Goal: Transaction & Acquisition: Book appointment/travel/reservation

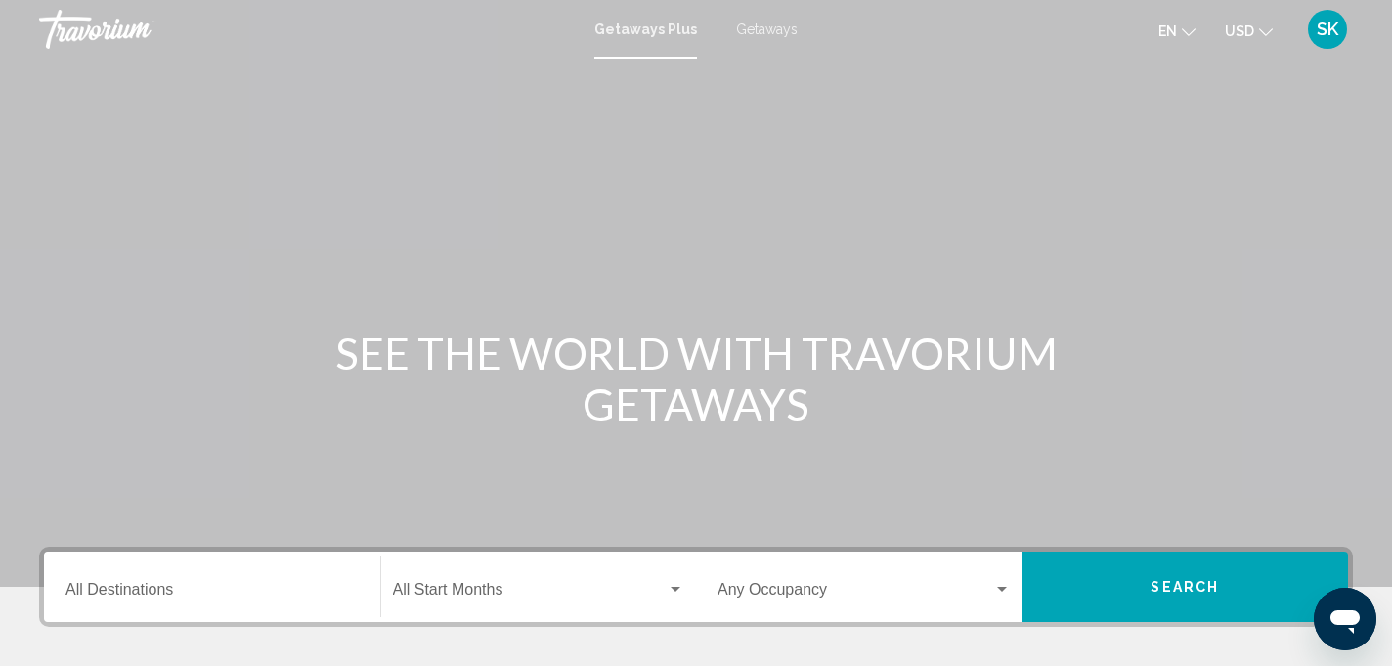
click at [778, 30] on span "Getaways" at bounding box center [767, 30] width 62 height 16
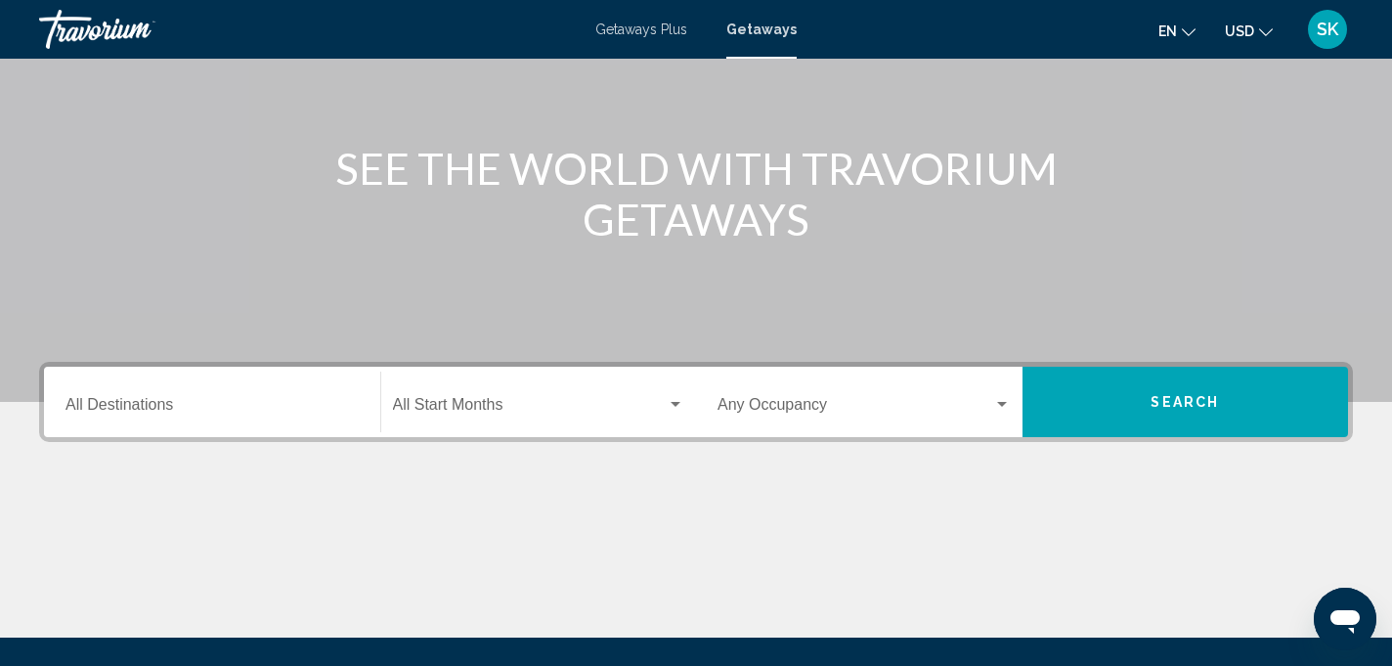
scroll to position [188, 0]
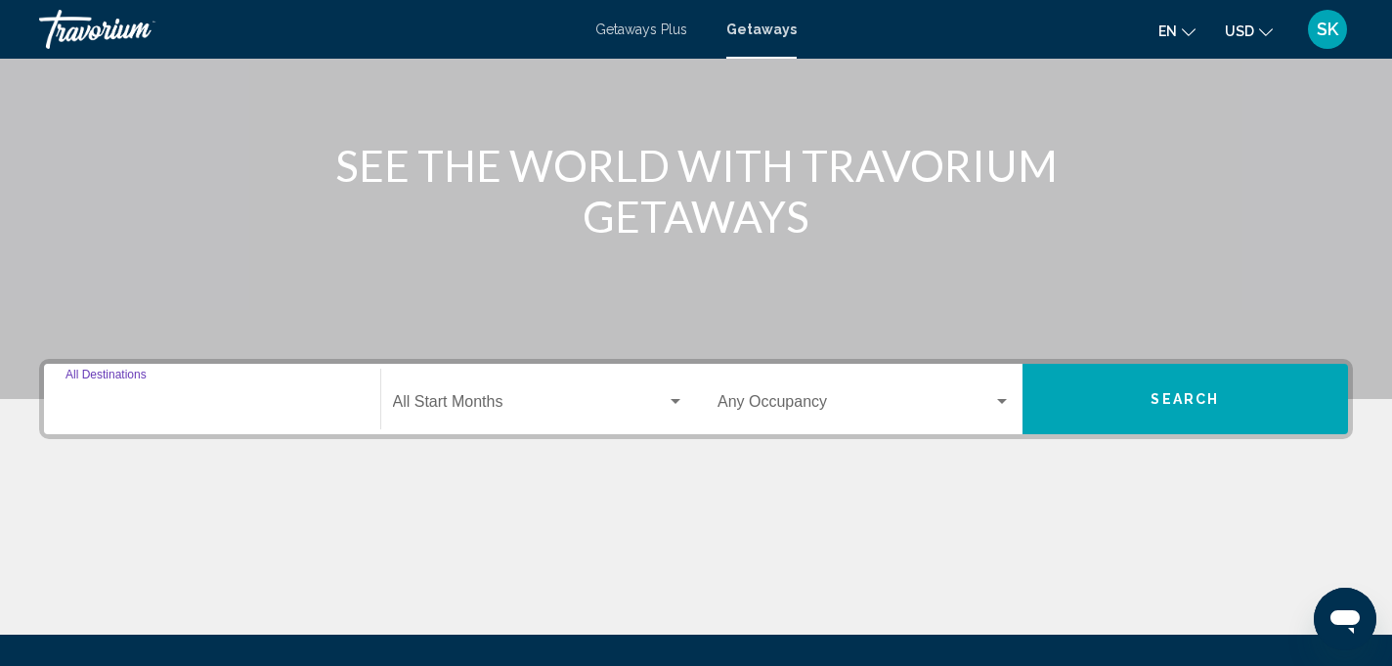
click at [193, 410] on input "Destination All Destinations" at bounding box center [212, 406] width 293 height 18
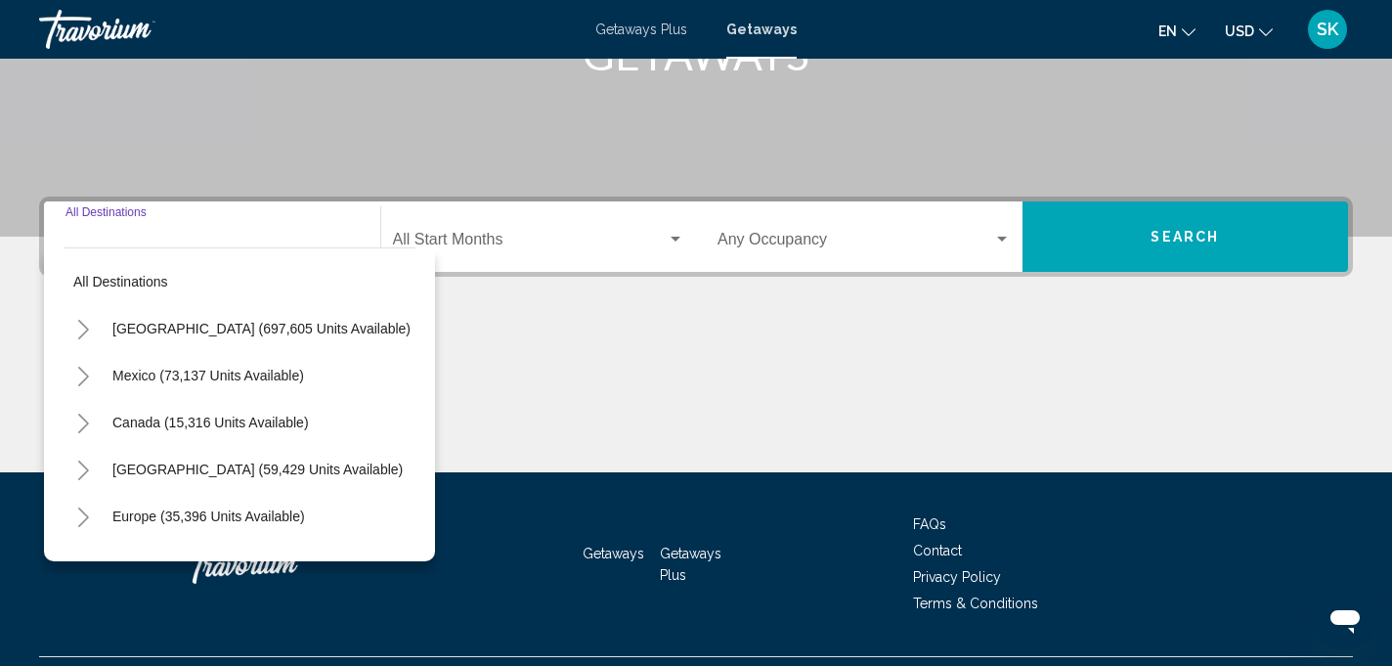
scroll to position [396, 0]
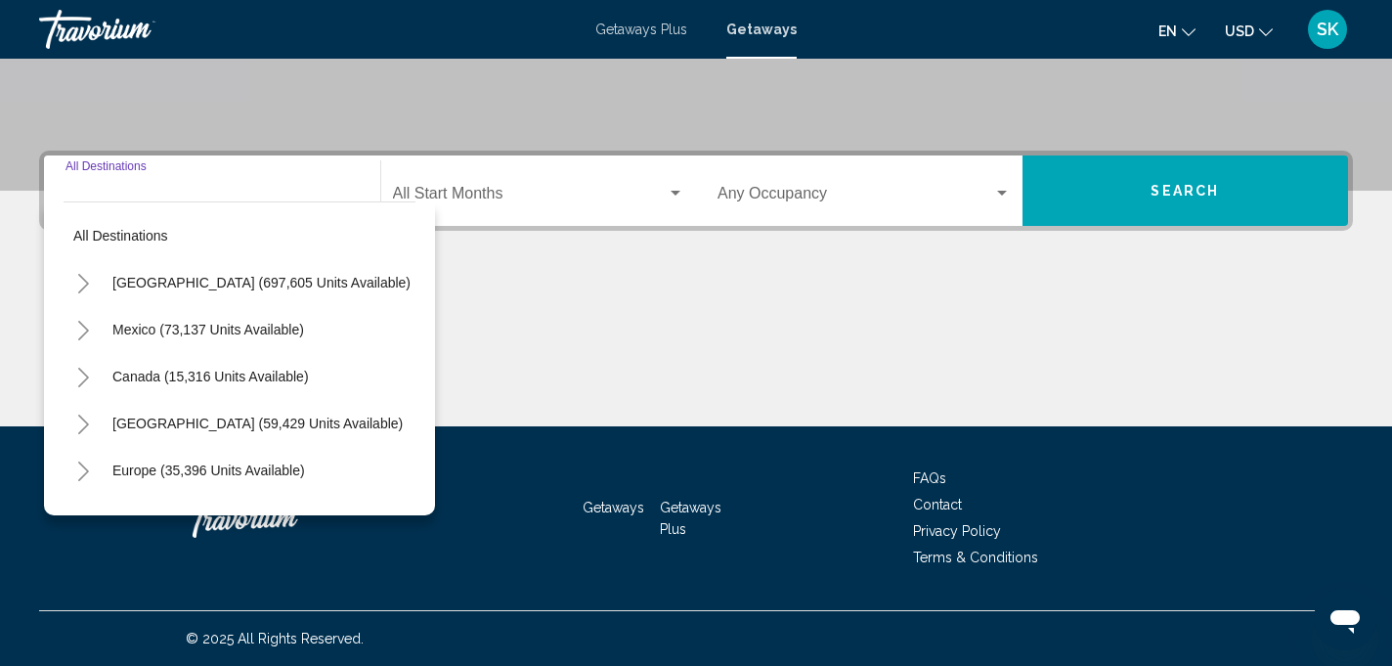
click at [80, 278] on icon "Toggle United States (697,605 units available)" at bounding box center [83, 284] width 15 height 20
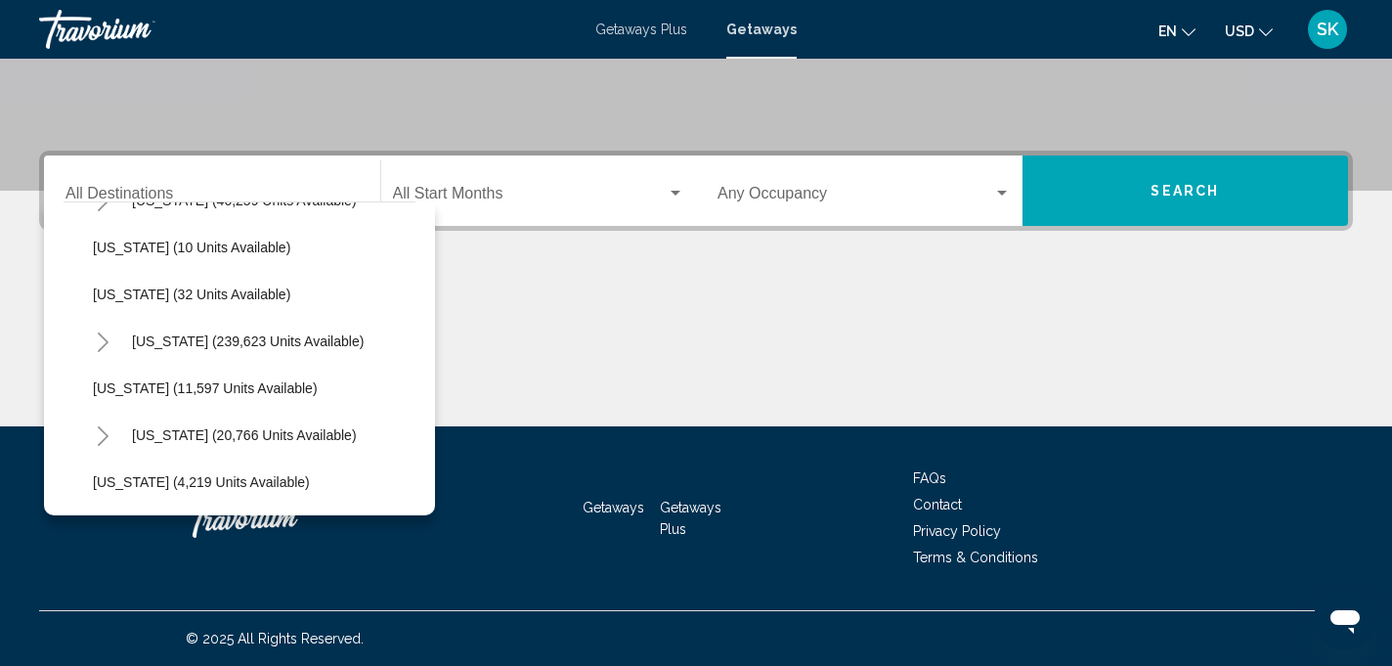
scroll to position [318, 0]
click at [104, 340] on icon "Toggle Florida (239,623 units available)" at bounding box center [103, 341] width 15 height 20
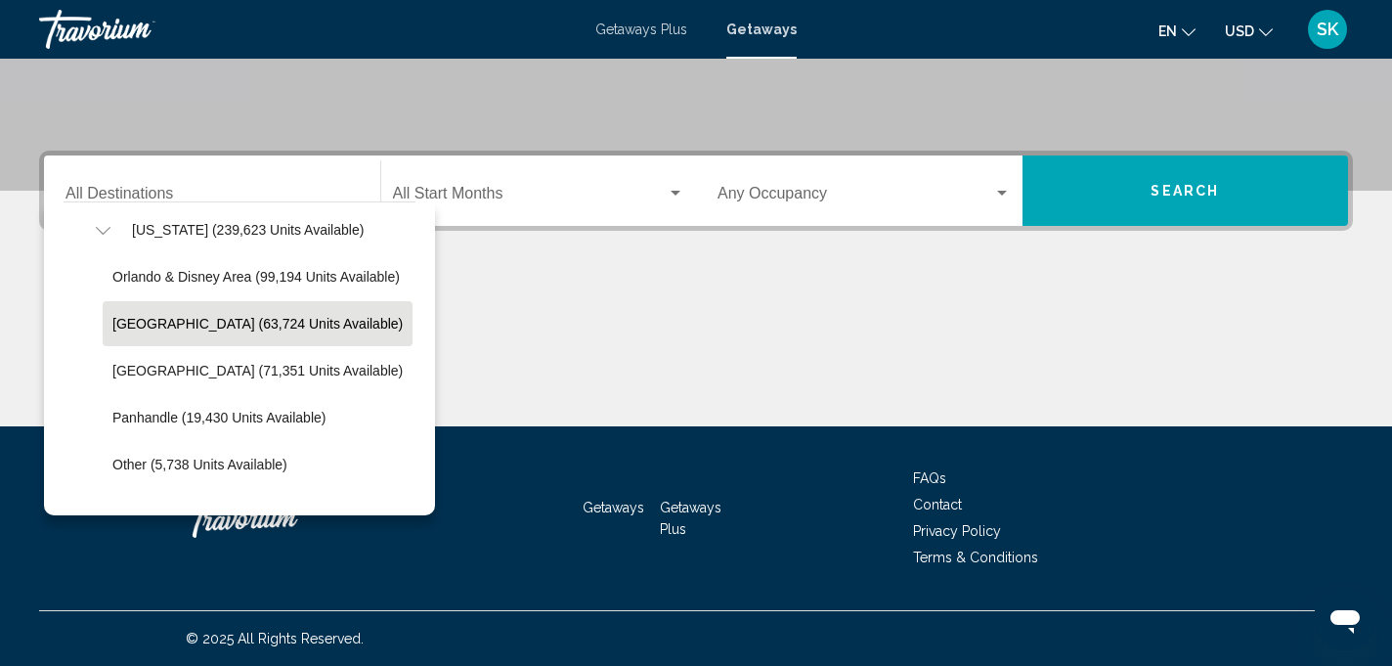
scroll to position [435, 0]
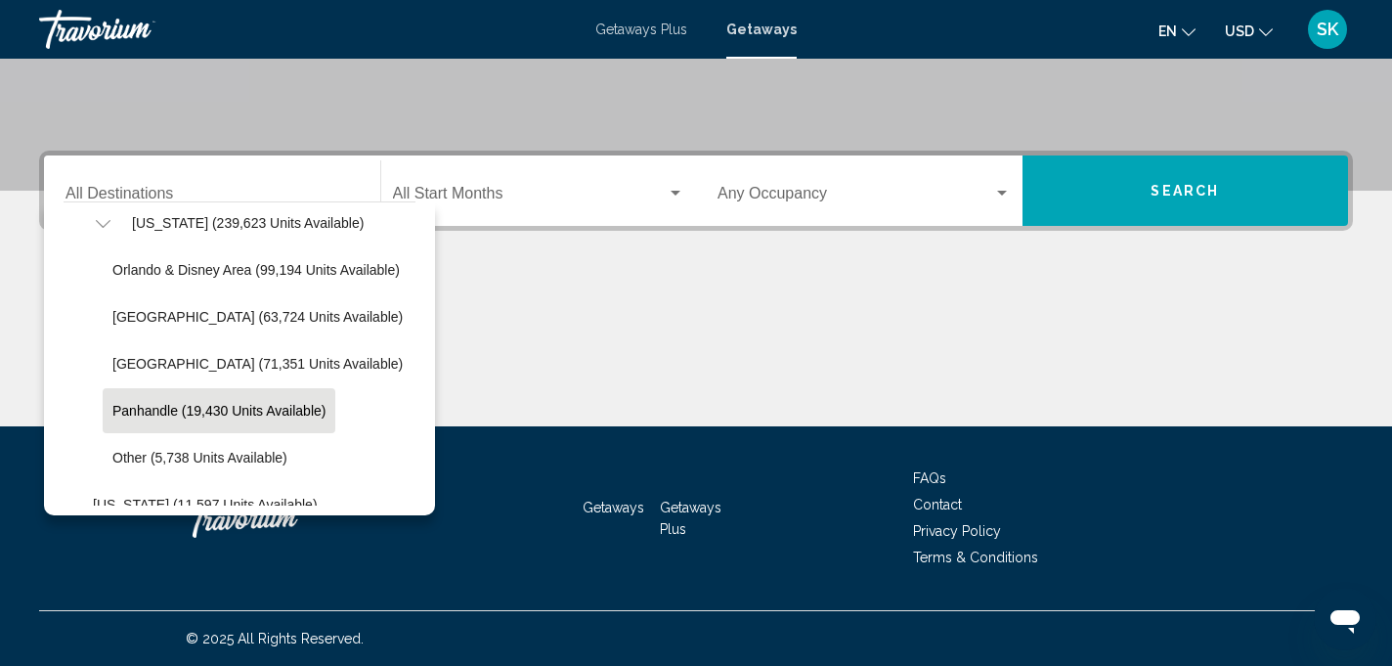
click at [171, 416] on span "Panhandle (19,430 units available)" at bounding box center [218, 411] width 213 height 16
type input "**********"
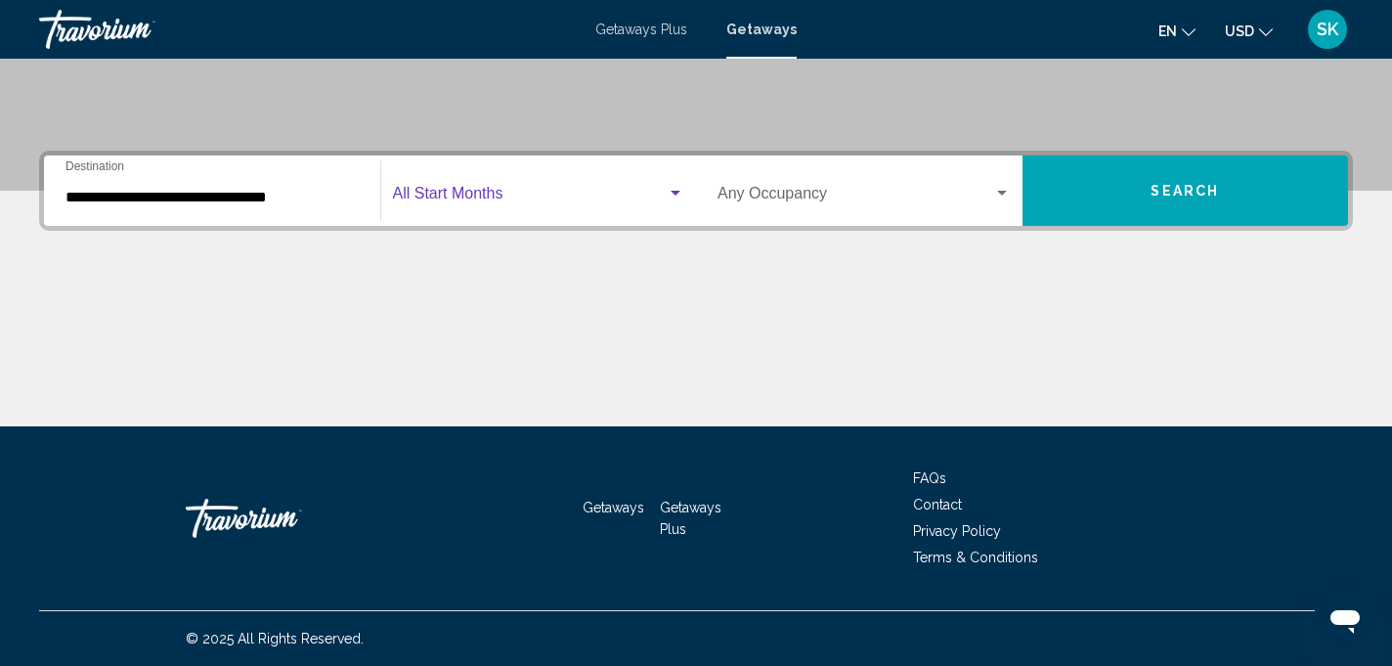
click at [477, 202] on span "Search widget" at bounding box center [530, 198] width 275 height 18
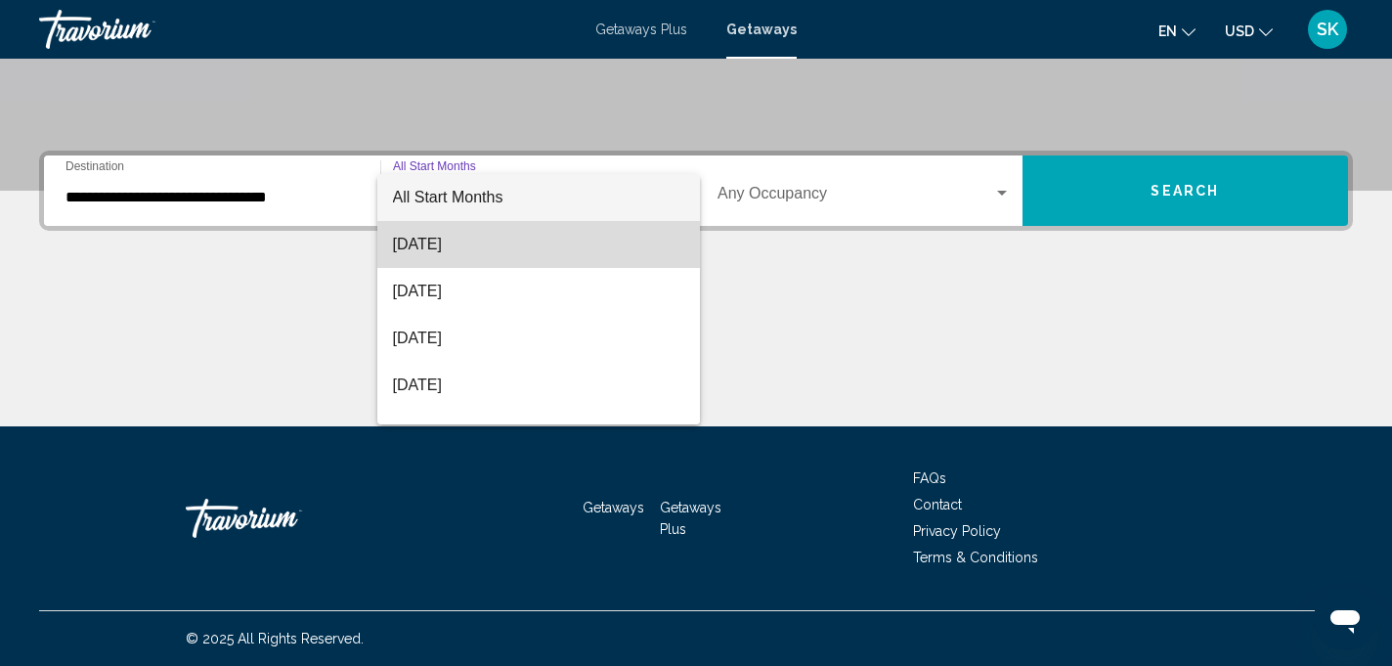
click at [443, 250] on span "[DATE]" at bounding box center [539, 244] width 292 height 47
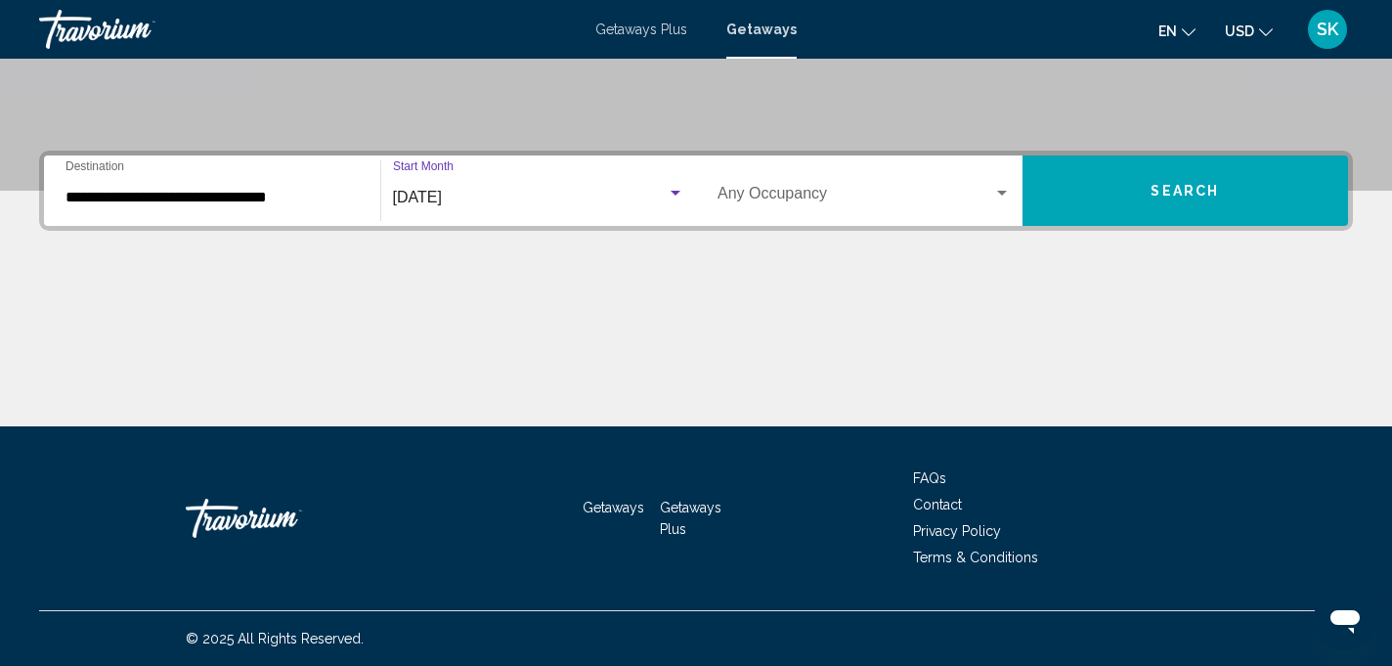
click at [676, 193] on div "Search widget" at bounding box center [676, 193] width 10 height 5
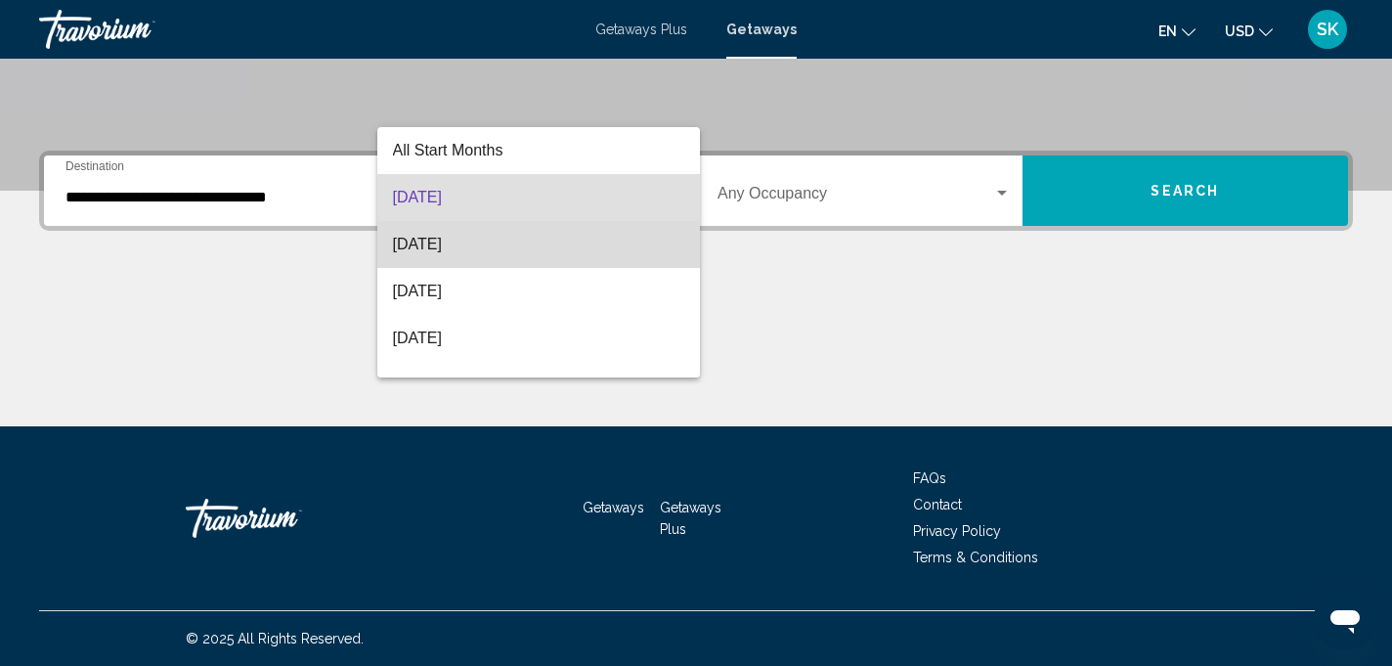
click at [613, 231] on span "[DATE]" at bounding box center [539, 244] width 292 height 47
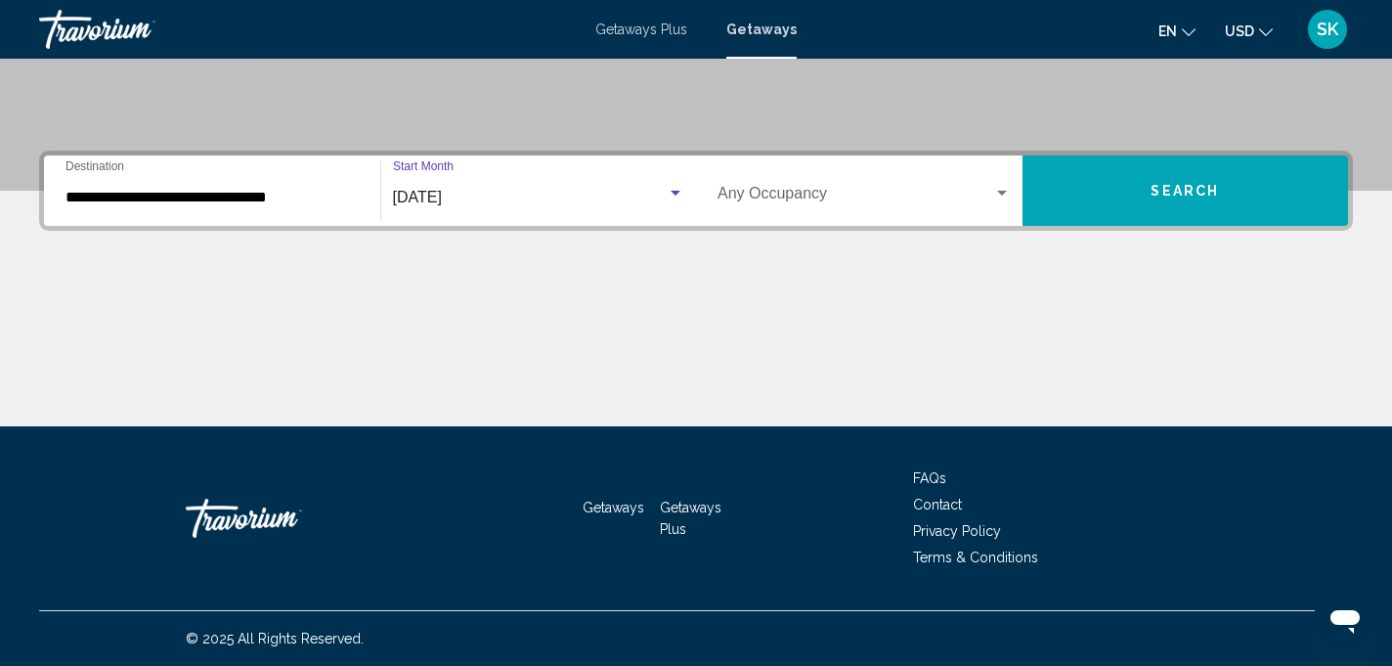
click at [1121, 198] on button "Search" at bounding box center [1186, 190] width 327 height 70
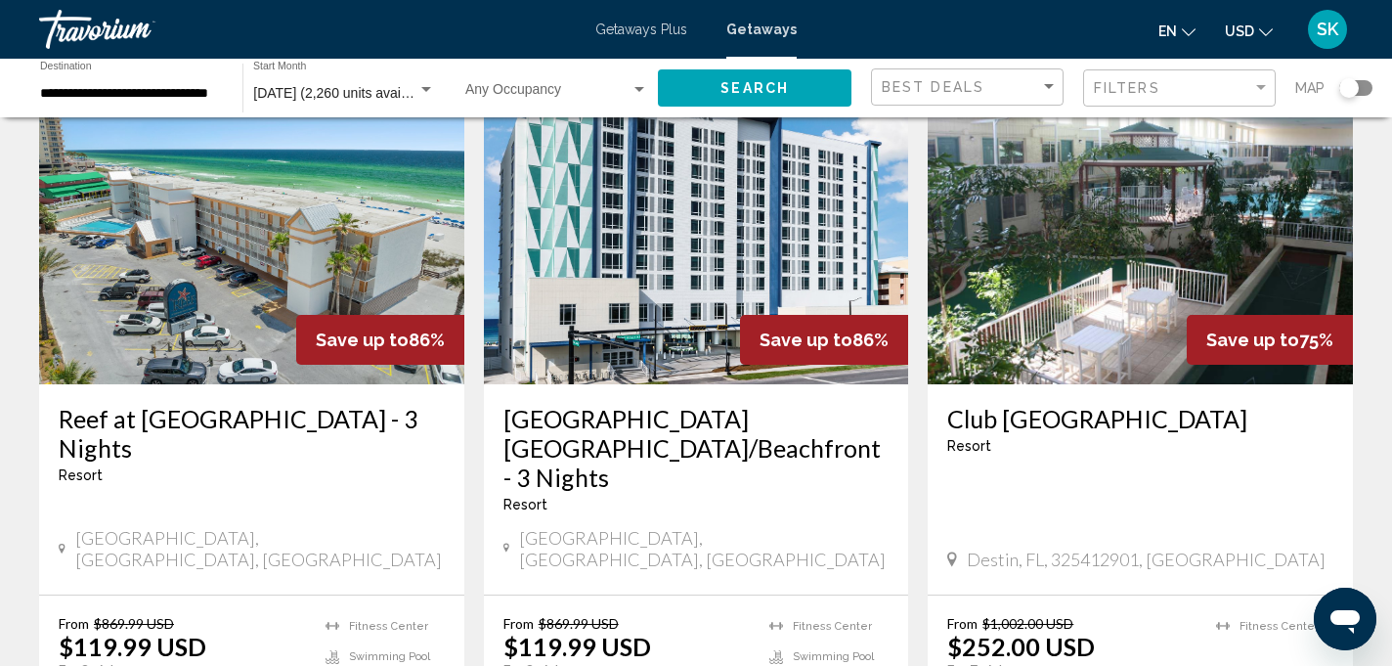
scroll to position [852, 0]
click at [686, 302] on img "Main content" at bounding box center [696, 226] width 425 height 313
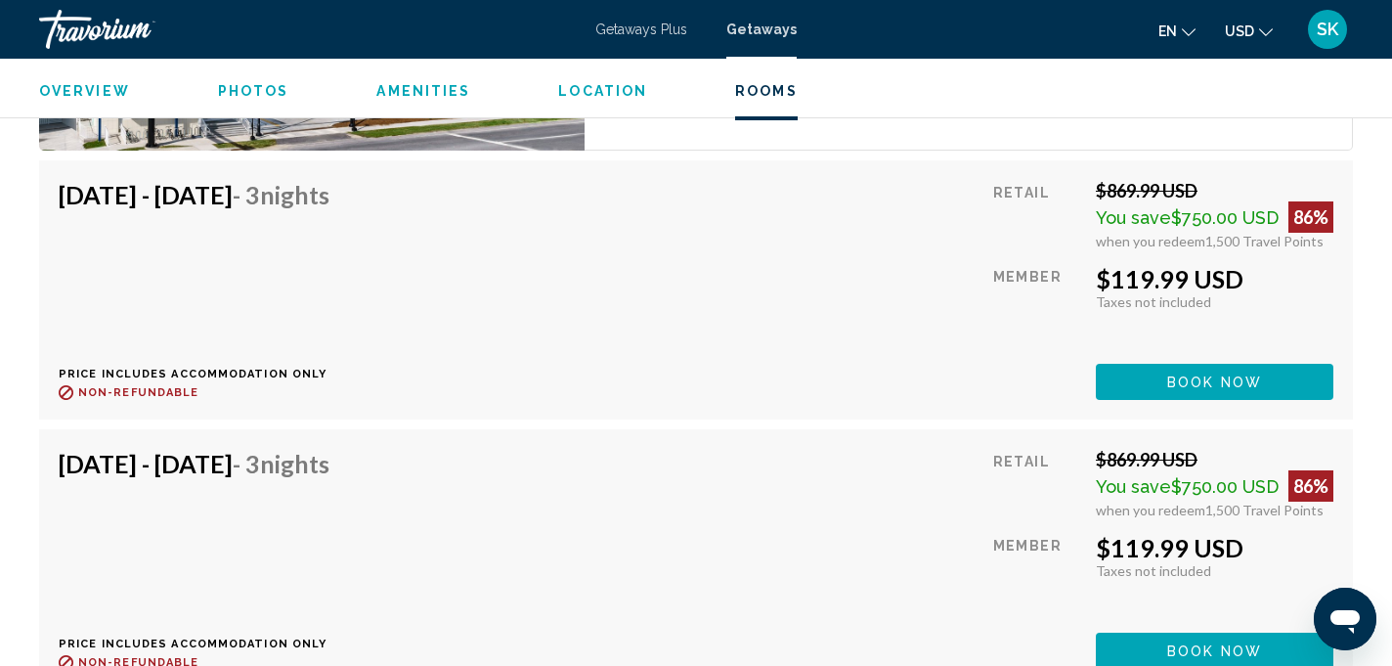
scroll to position [3427, 0]
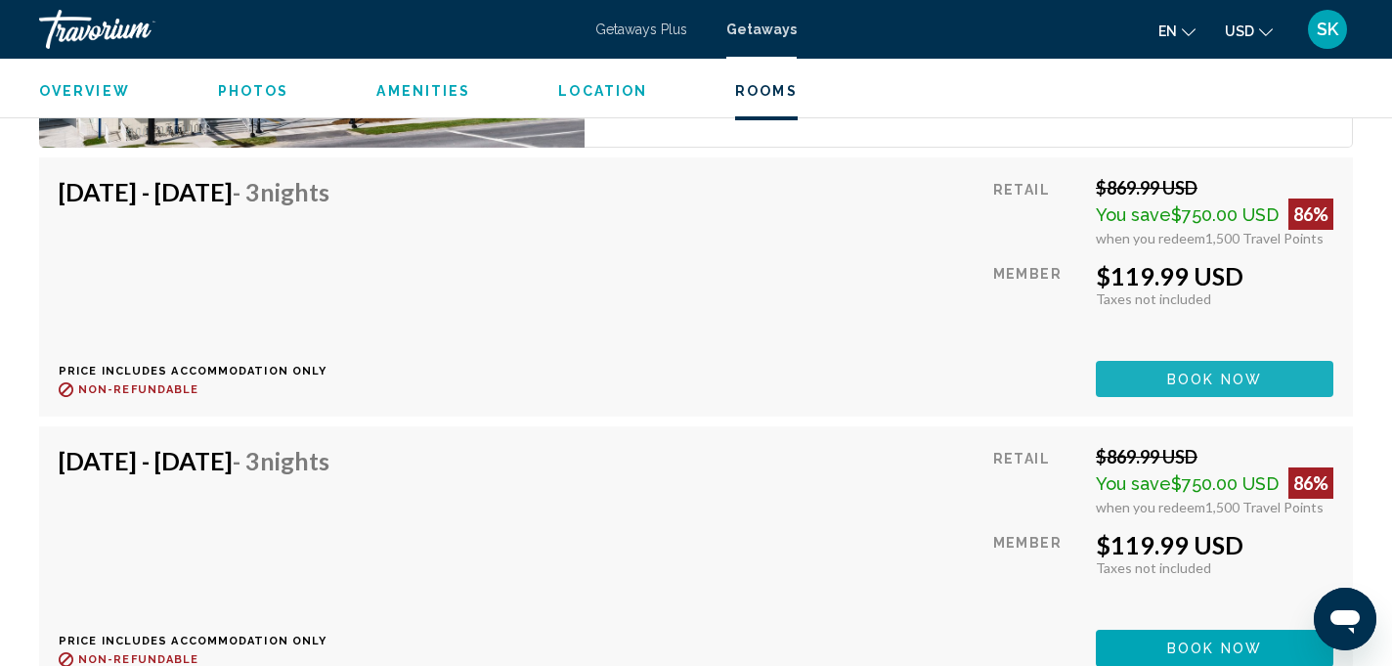
click at [1192, 388] on button "Book now" at bounding box center [1215, 379] width 238 height 36
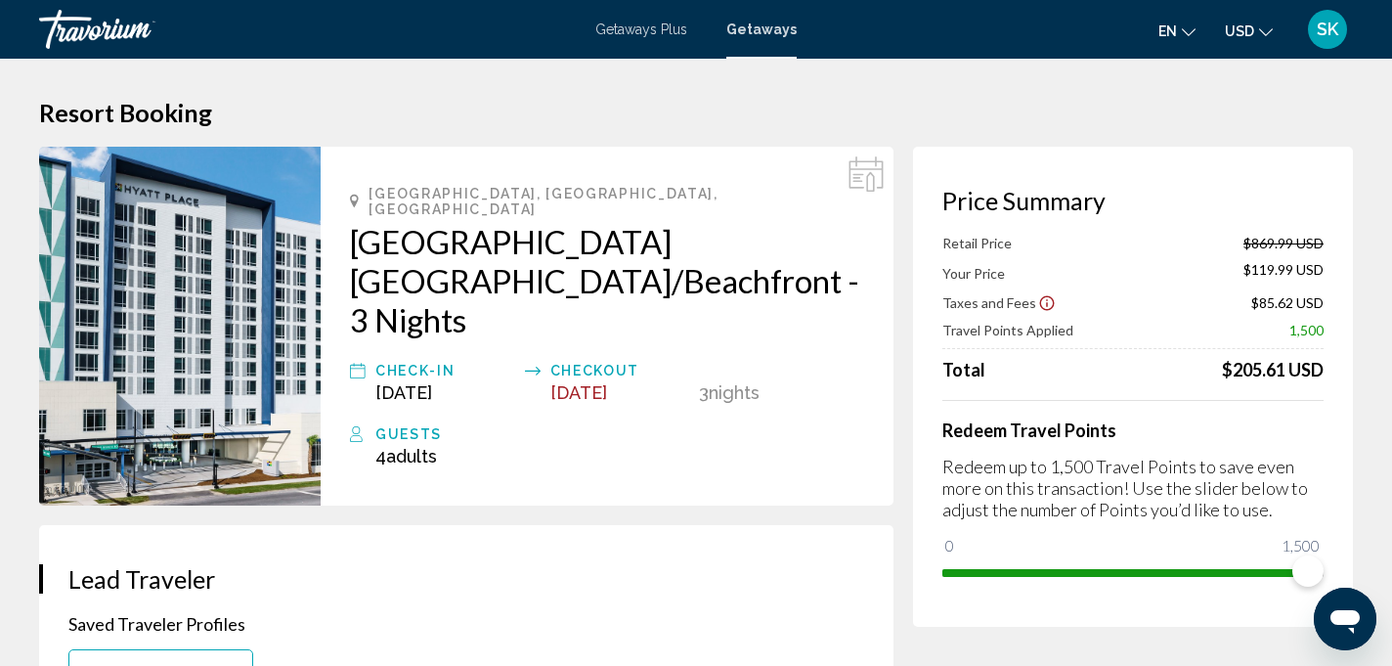
scroll to position [19, 0]
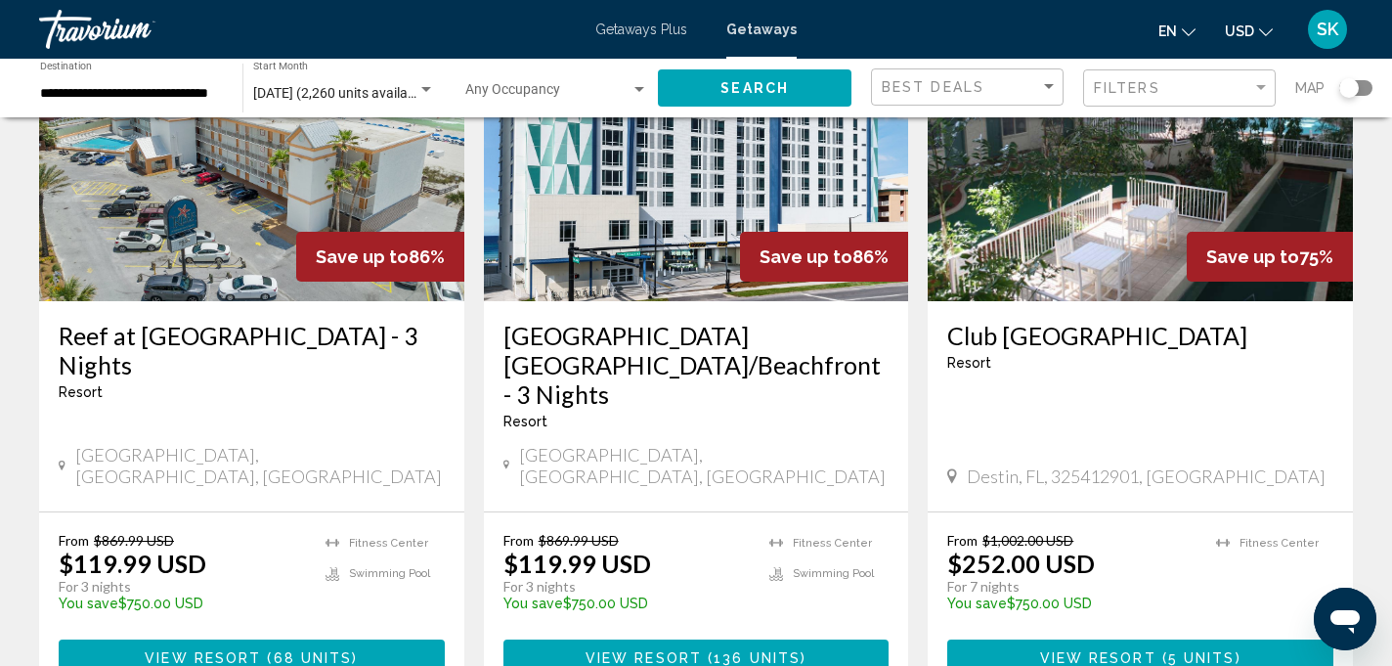
scroll to position [936, 0]
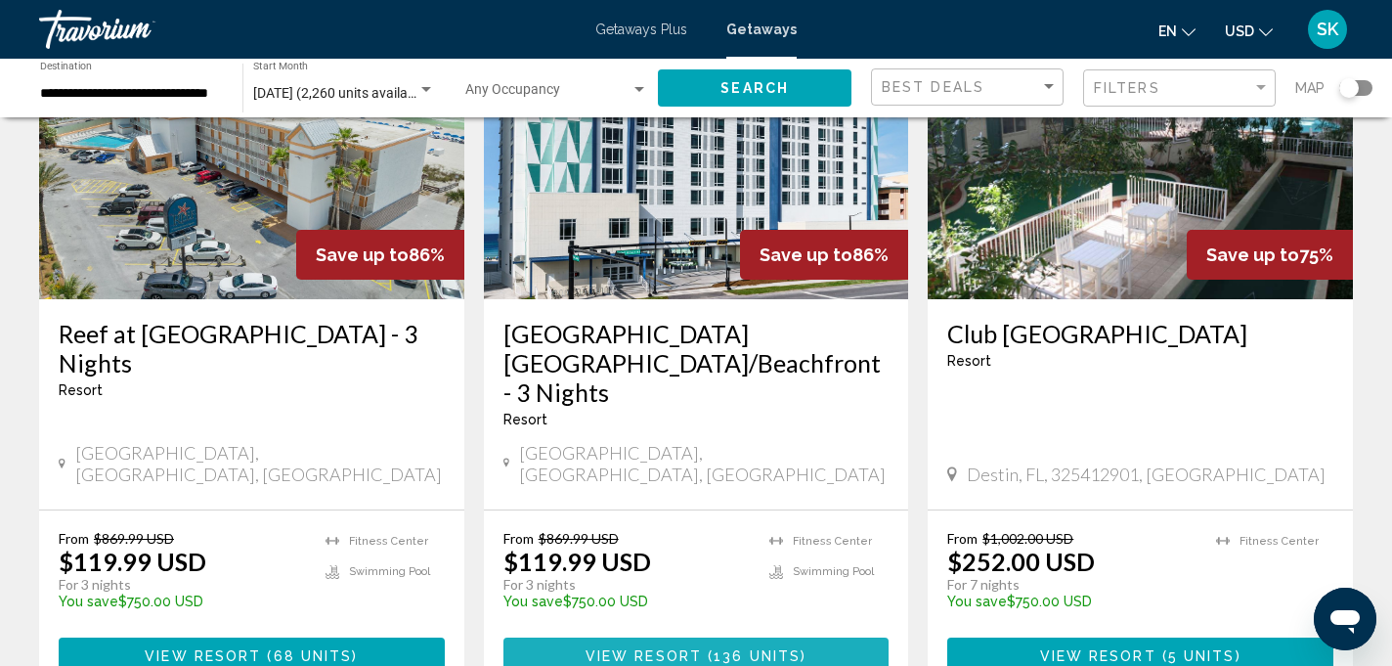
click at [699, 649] on span "View Resort" at bounding box center [644, 657] width 116 height 16
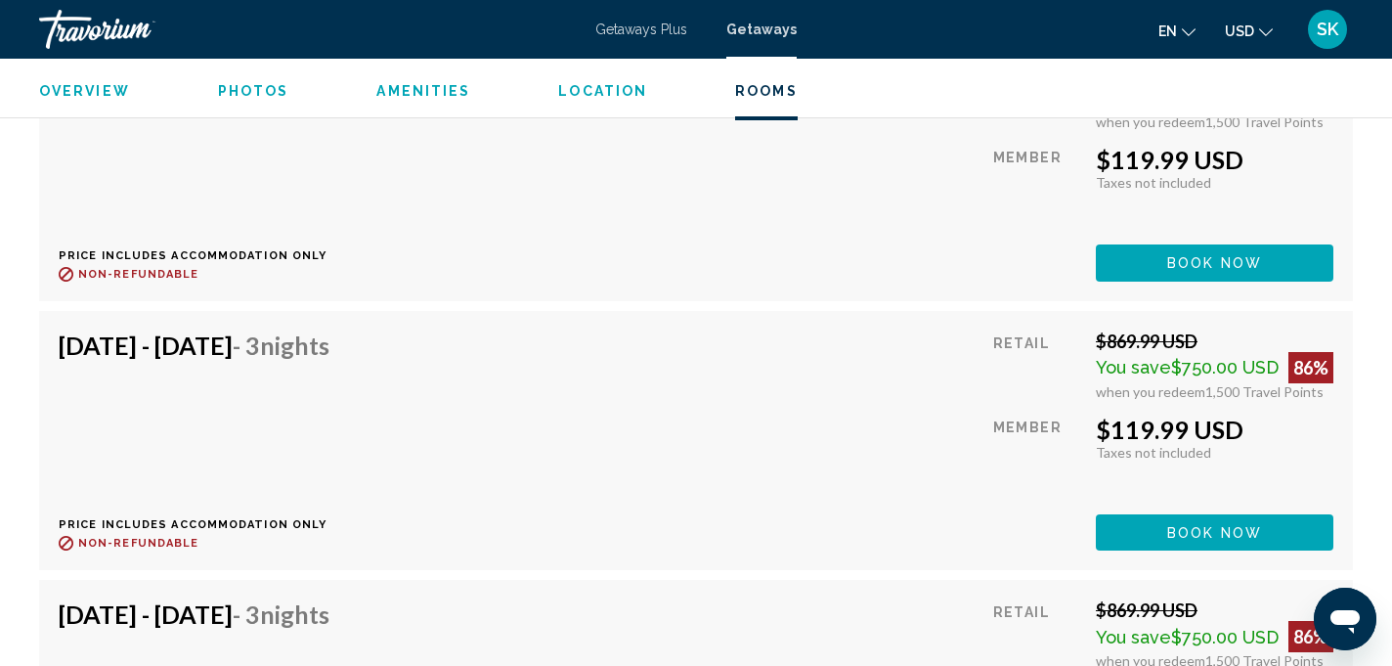
scroll to position [9393, 0]
